Goal: Information Seeking & Learning: Learn about a topic

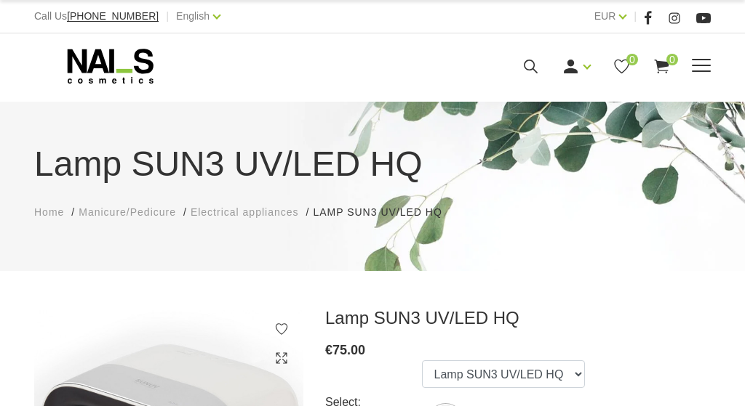
click at [108, 65] on icon at bounding box center [110, 66] width 153 height 36
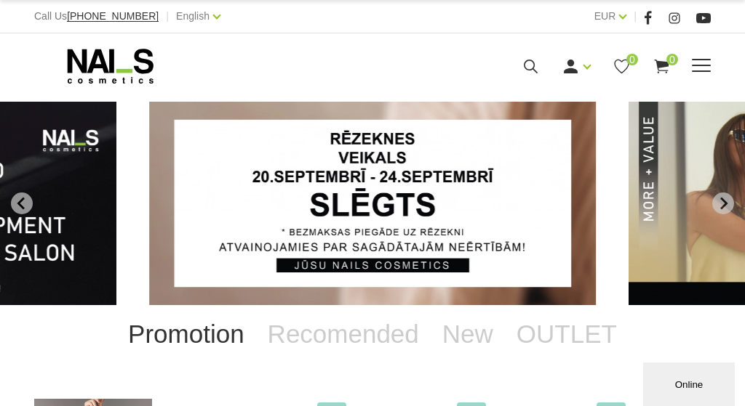
click at [524, 55] on div "Manicure Gel polishes Bases, tops and primers Gel systems UV/LED Design systems…" at bounding box center [372, 66] width 676 height 36
click at [528, 63] on icon at bounding box center [530, 66] width 18 height 18
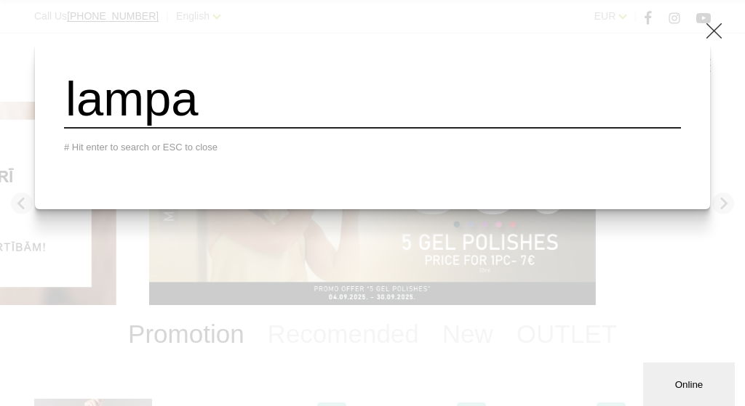
type input "lampa"
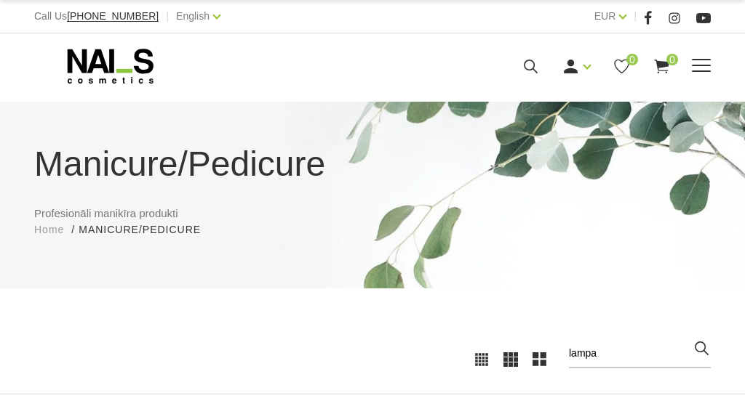
click at [99, 60] on icon at bounding box center [110, 66] width 153 height 36
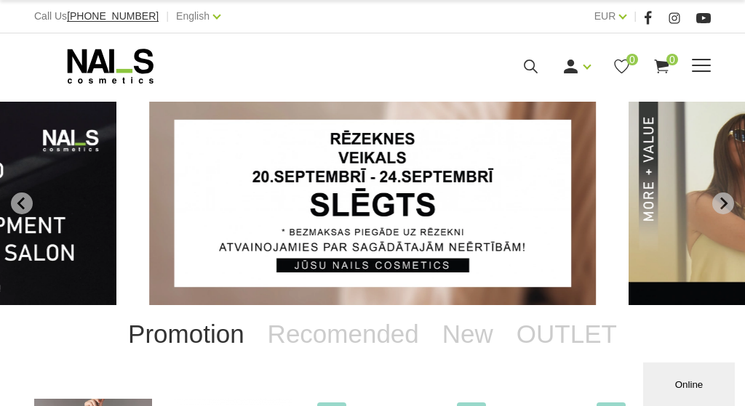
click at [624, 6] on div "Call Us +37120446646 | English Latviešu Russian English EUR EUR |" at bounding box center [372, 16] width 745 height 33
click at [696, 66] on span at bounding box center [701, 66] width 19 height 15
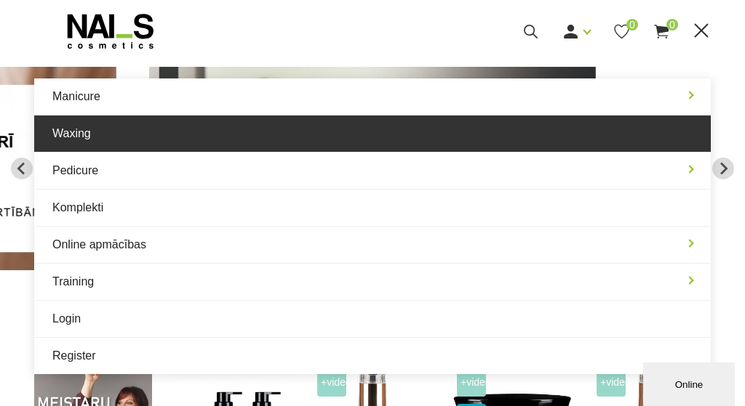
scroll to position [47, 0]
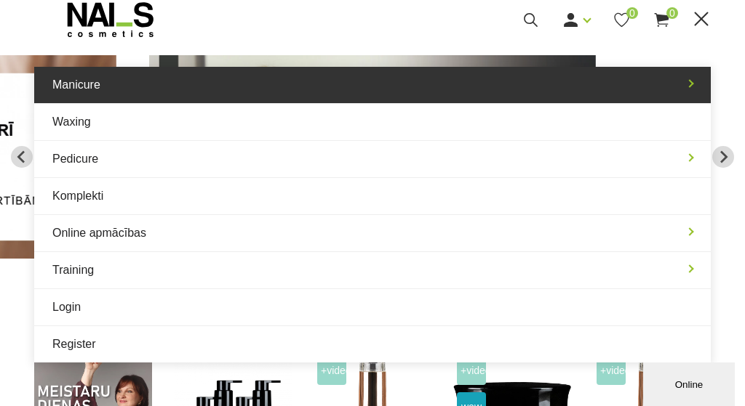
click at [203, 96] on link "Manicure" at bounding box center [372, 85] width 676 height 36
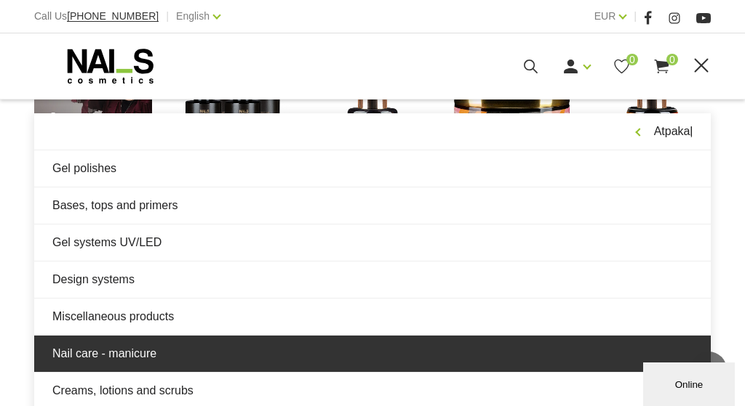
scroll to position [374, 0]
